Goal: Check status: Check status

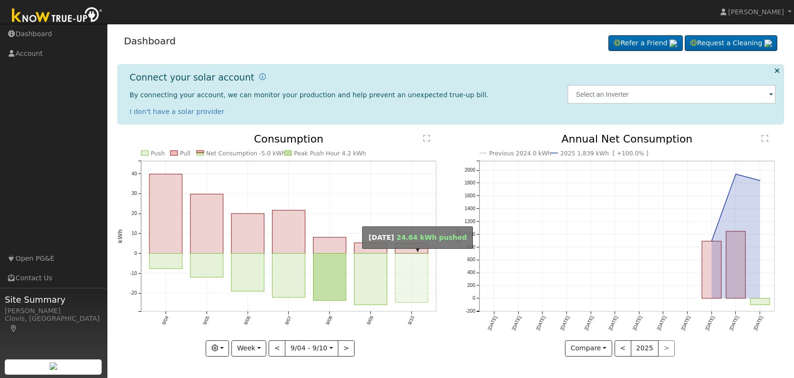
click at [411, 273] on rect "onclick=""" at bounding box center [411, 278] width 33 height 49
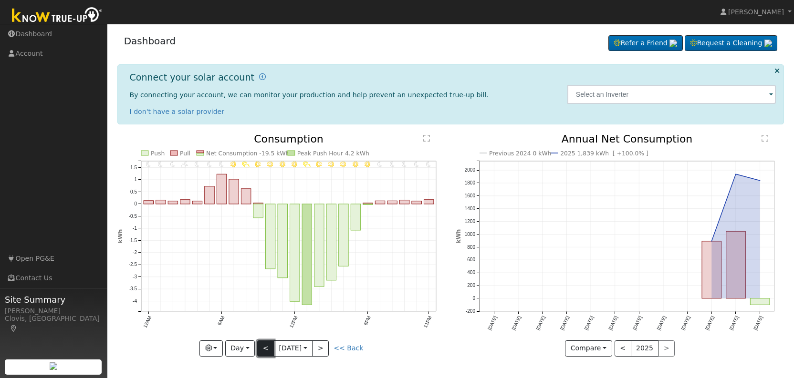
click at [265, 352] on button "<" at bounding box center [265, 349] width 17 height 16
click at [267, 349] on button "<" at bounding box center [265, 349] width 17 height 16
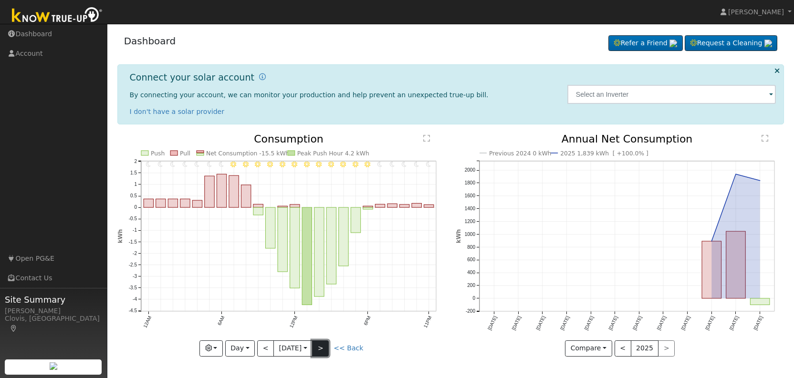
click at [325, 347] on button ">" at bounding box center [320, 349] width 17 height 16
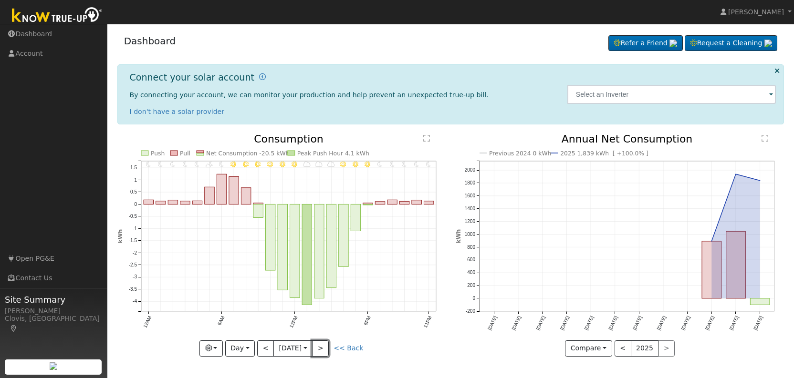
click at [325, 347] on button ">" at bounding box center [320, 349] width 17 height 16
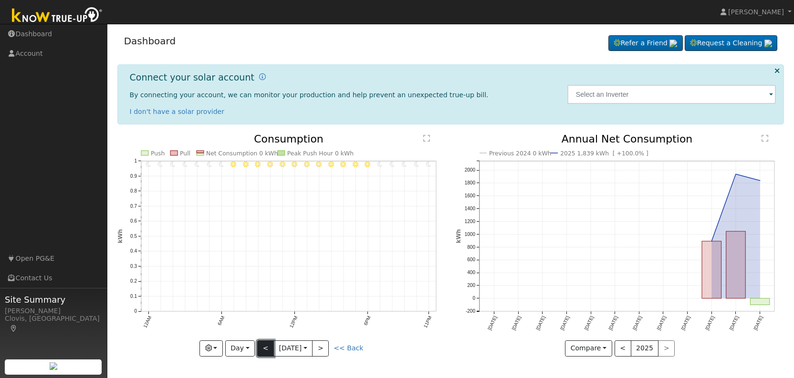
click at [265, 348] on button "<" at bounding box center [265, 349] width 17 height 16
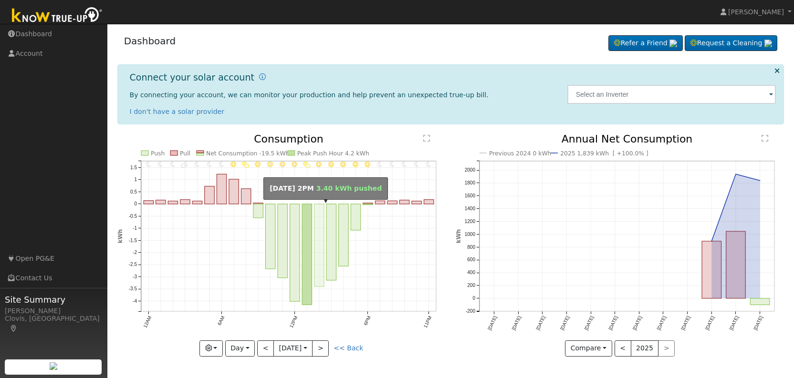
click at [321, 240] on rect "onclick=""" at bounding box center [319, 245] width 10 height 83
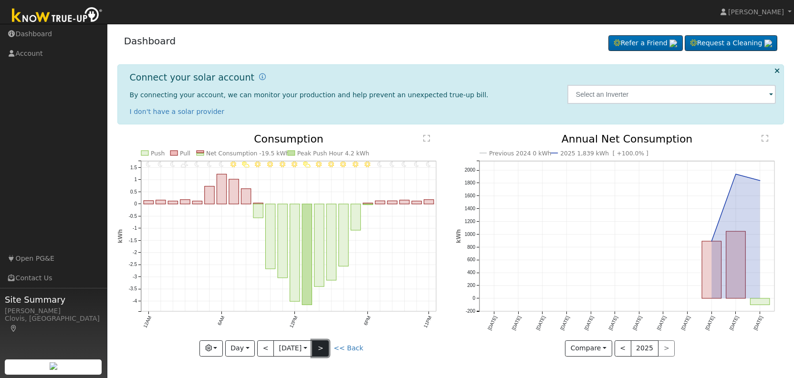
click at [329, 348] on button ">" at bounding box center [320, 349] width 17 height 16
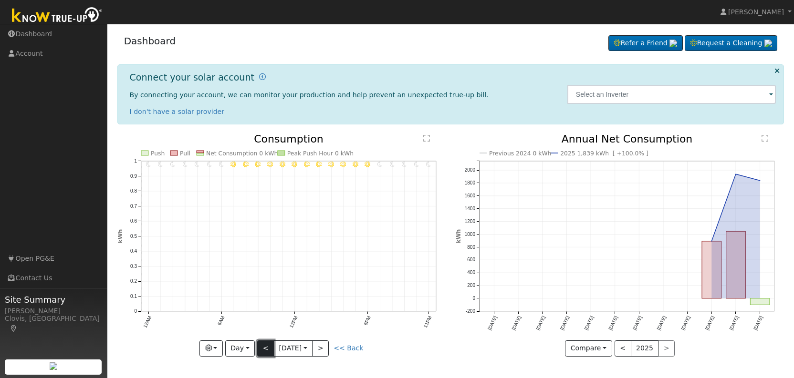
click at [268, 350] on button "<" at bounding box center [265, 349] width 17 height 16
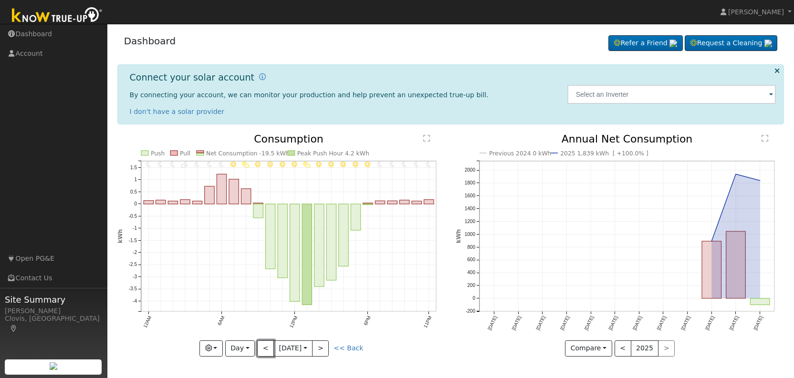
click at [268, 350] on button "<" at bounding box center [265, 349] width 17 height 16
click at [266, 348] on button "<" at bounding box center [265, 349] width 17 height 16
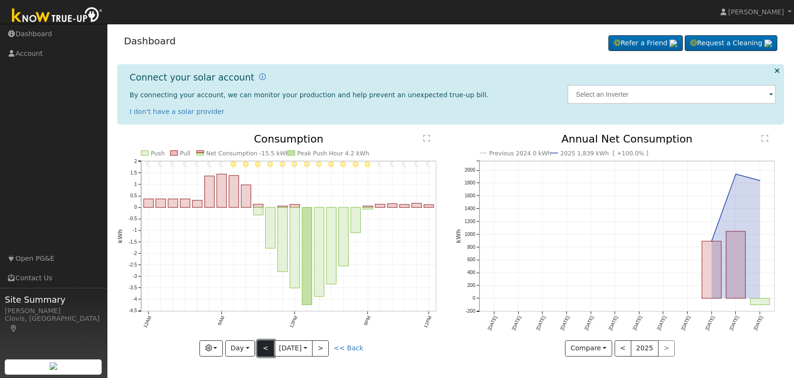
click at [266, 348] on button "<" at bounding box center [265, 349] width 17 height 16
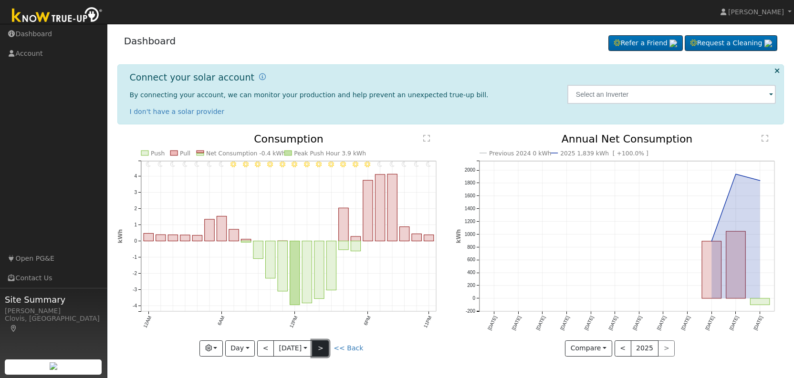
click at [322, 347] on button ">" at bounding box center [320, 349] width 17 height 16
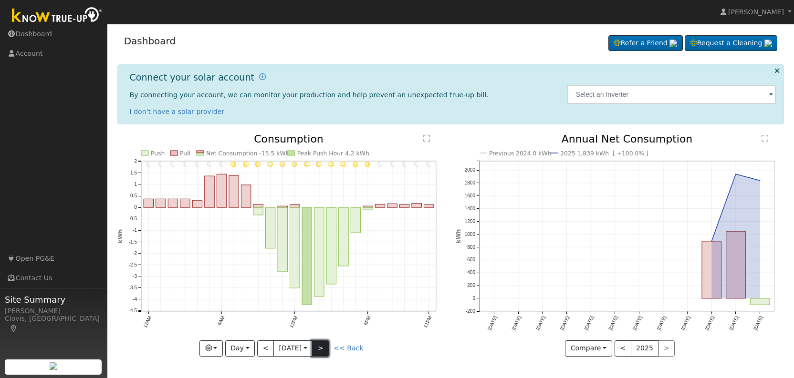
click at [322, 347] on button ">" at bounding box center [320, 349] width 17 height 16
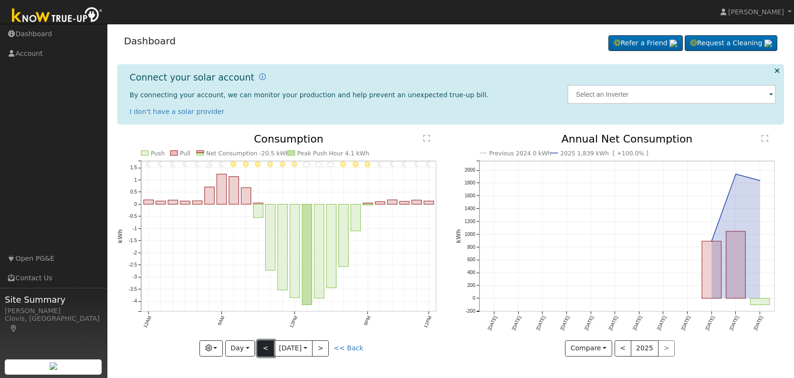
click at [268, 347] on button "<" at bounding box center [265, 349] width 17 height 16
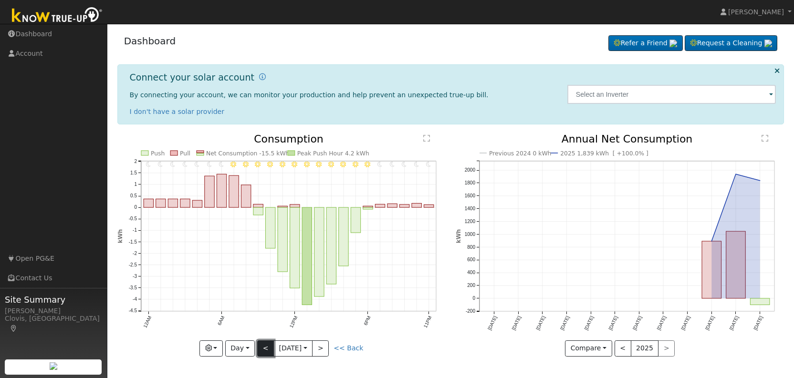
click at [268, 347] on button "<" at bounding box center [265, 349] width 17 height 16
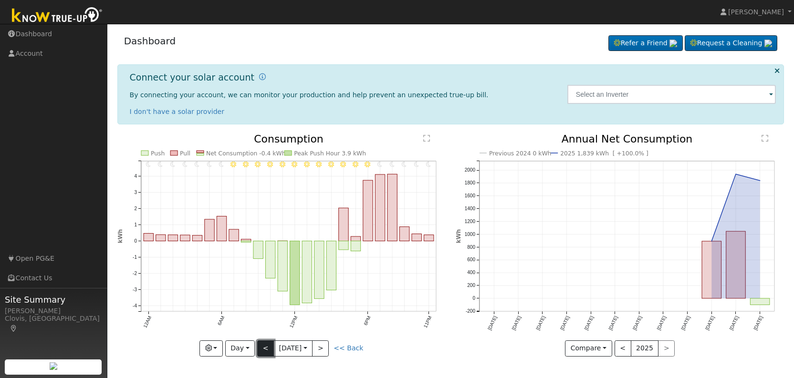
click at [263, 344] on button "<" at bounding box center [265, 349] width 17 height 16
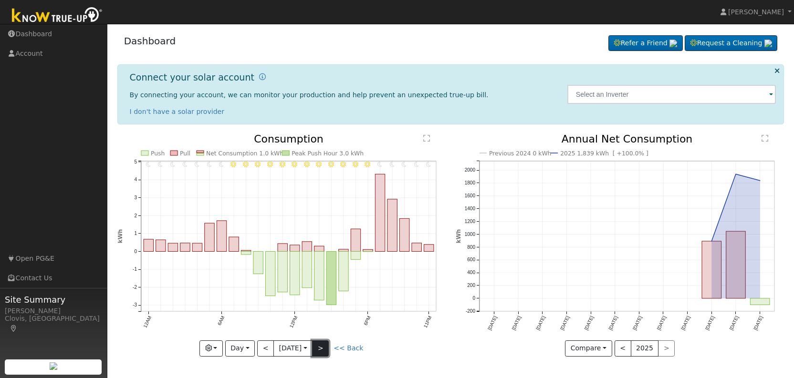
click at [321, 351] on button ">" at bounding box center [320, 349] width 17 height 16
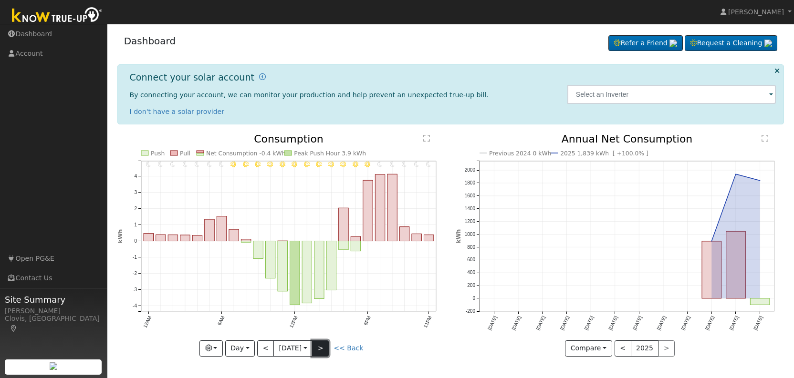
click at [321, 351] on button ">" at bounding box center [320, 349] width 17 height 16
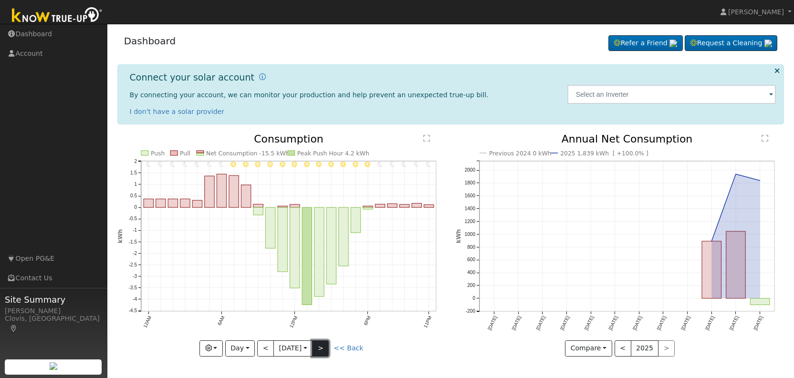
click at [324, 347] on button ">" at bounding box center [320, 349] width 17 height 16
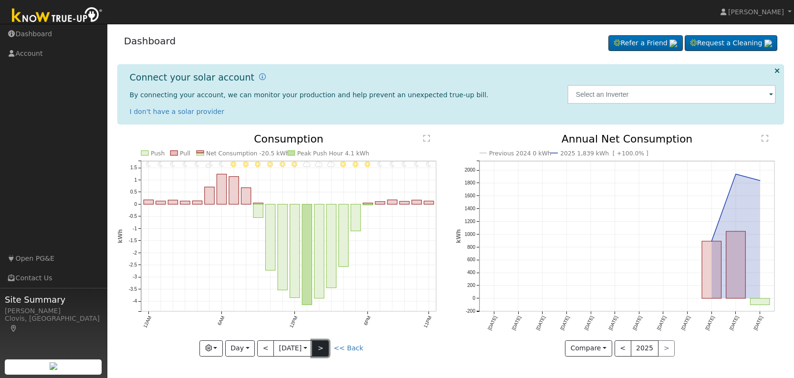
click at [324, 347] on button ">" at bounding box center [320, 349] width 17 height 16
type input "[DATE]"
